Goal: Navigation & Orientation: Find specific page/section

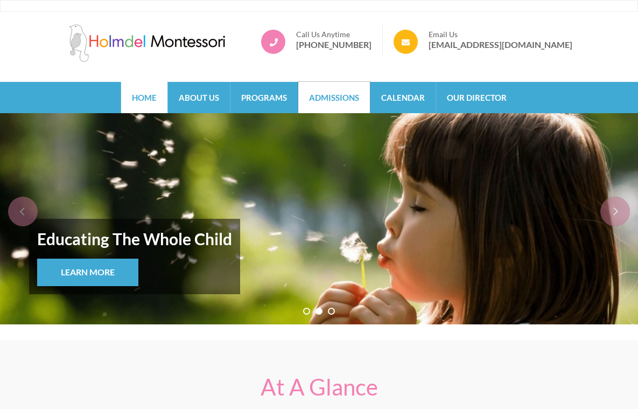
click at [340, 96] on link "Admissions" at bounding box center [334, 97] width 72 height 31
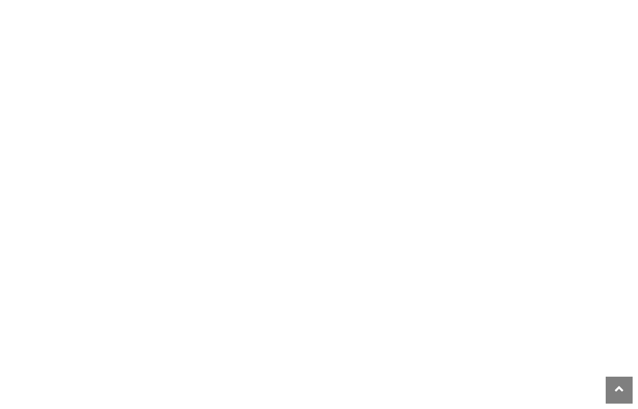
scroll to position [7, 0]
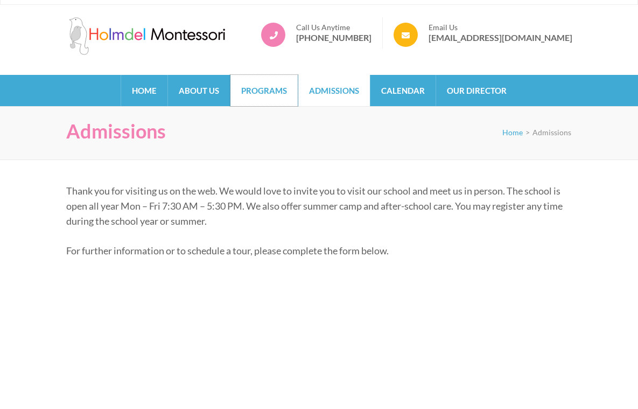
click at [272, 91] on link "Programs" at bounding box center [263, 90] width 67 height 31
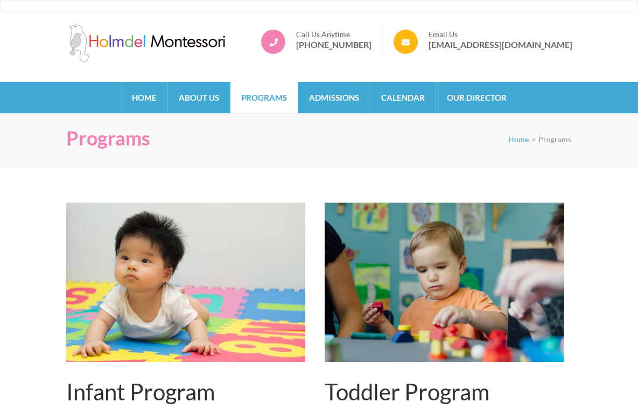
click at [81, 21] on div "Holmdel Montessori School Call Us Anytime 732-298-6678 Email Us info@holmdelmon…" at bounding box center [319, 47] width 638 height 70
click at [81, 45] on img at bounding box center [146, 43] width 161 height 38
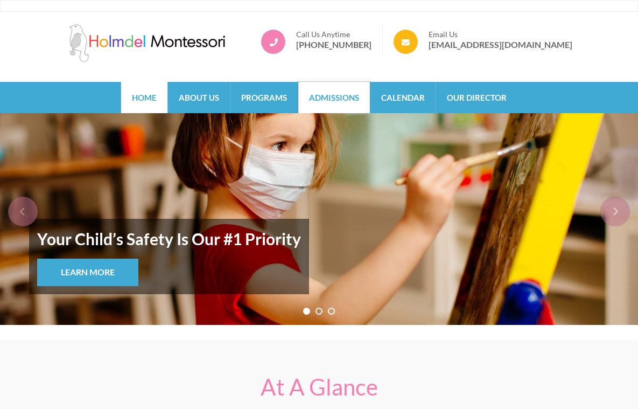
click at [327, 94] on link "Admissions" at bounding box center [334, 97] width 72 height 31
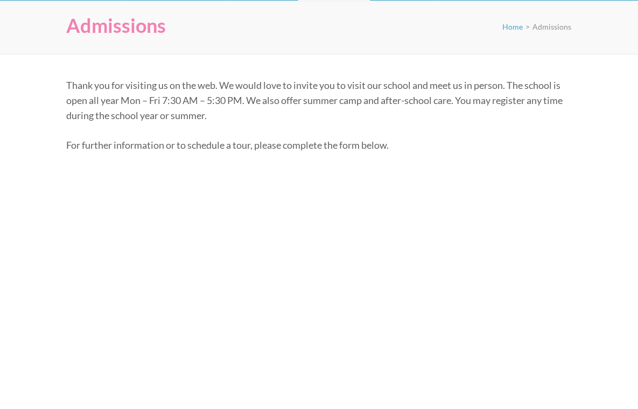
scroll to position [202, 0]
